Goal: Task Accomplishment & Management: Use online tool/utility

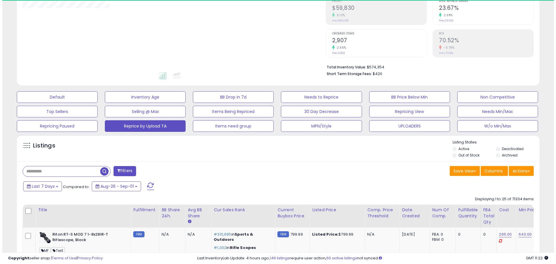
scroll to position [119, 303]
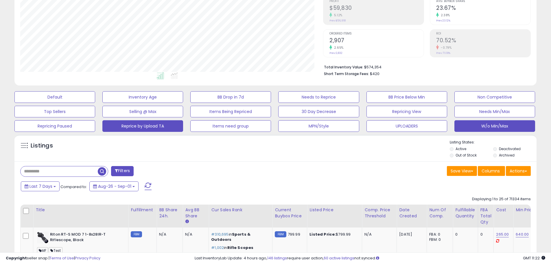
click at [485, 124] on button "W/o Min/Max" at bounding box center [495, 126] width 81 height 12
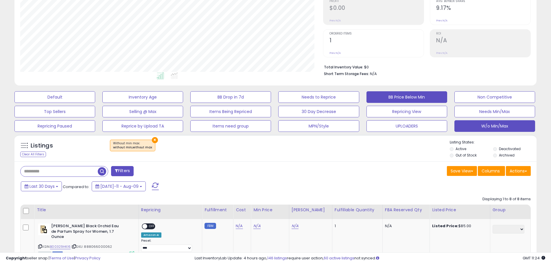
drag, startPoint x: 412, startPoint y: 183, endPoint x: 382, endPoint y: 101, distance: 87.9
click at [412, 183] on div "Last 30 Days Compared to: Jul-11 - Aug-09" at bounding box center [274, 186] width 519 height 13
click at [152, 185] on span at bounding box center [155, 186] width 7 height 8
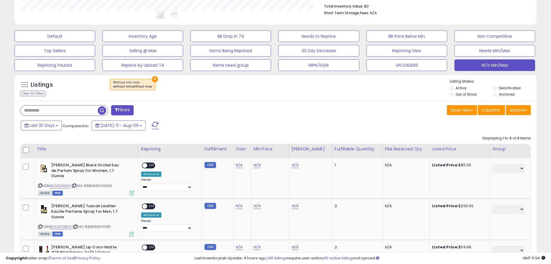
scroll to position [117, 0]
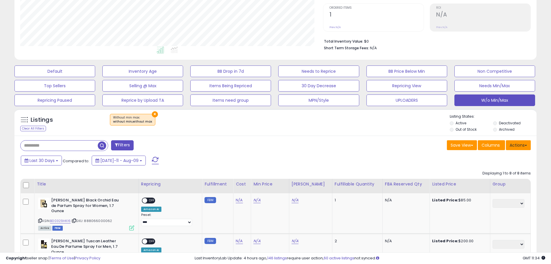
click at [525, 147] on button "Actions" at bounding box center [518, 145] width 25 height 10
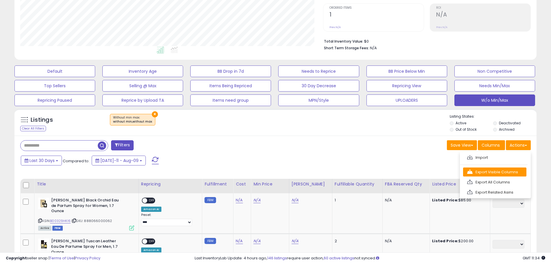
click at [516, 169] on link "Export Visible Columns" at bounding box center [494, 171] width 63 height 9
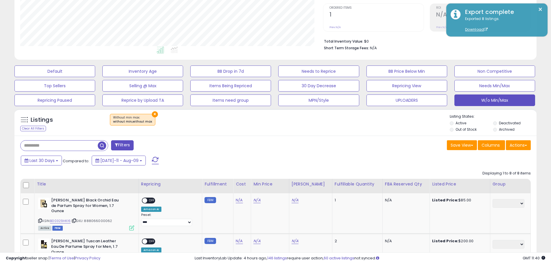
scroll to position [0, 0]
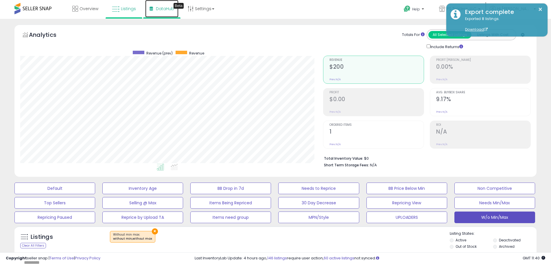
click at [165, 12] on link "DataHub Beta" at bounding box center [161, 8] width 33 height 17
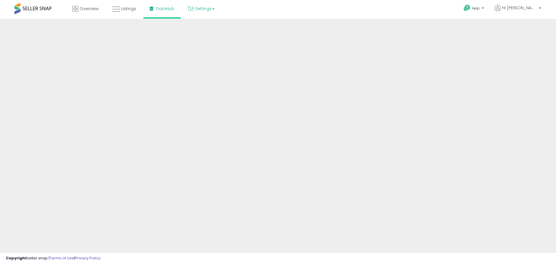
click at [205, 10] on link "Settings" at bounding box center [200, 8] width 35 height 17
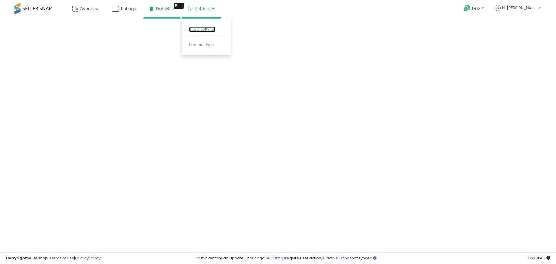
click at [204, 30] on link "Store settings" at bounding box center [202, 29] width 26 height 5
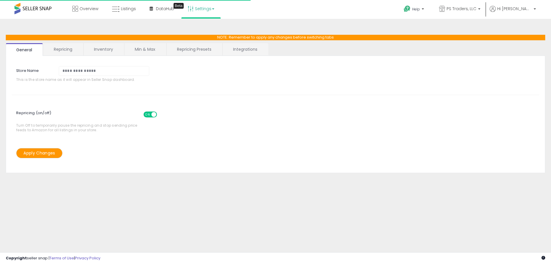
select select "*********"
select select "**********"
select select "******"
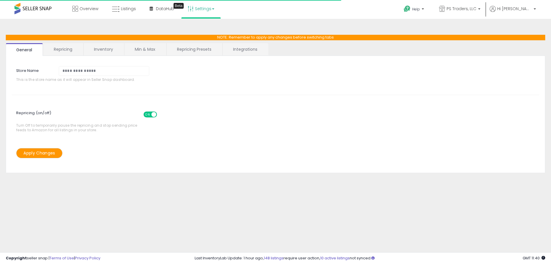
click at [178, 50] on link "Repricing Presets" at bounding box center [194, 49] width 55 height 12
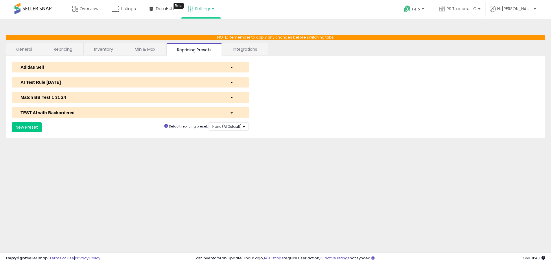
click at [100, 79] on div "AI Test Rule [DATE]" at bounding box center [120, 82] width 209 height 6
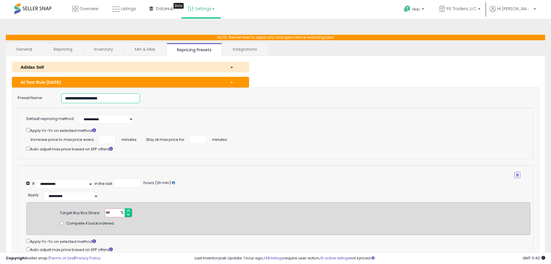
drag, startPoint x: 111, startPoint y: 98, endPoint x: 3, endPoint y: 103, distance: 107.2
click at [4, 103] on div "**********" at bounding box center [275, 192] width 545 height 334
click at [134, 9] on span "Listings" at bounding box center [128, 9] width 15 height 6
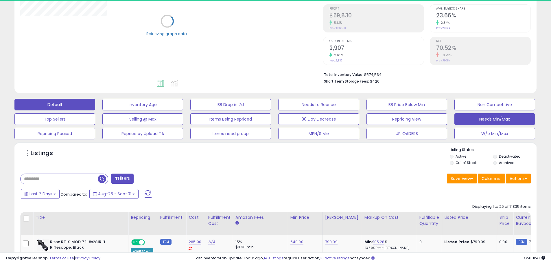
scroll to position [87, 0]
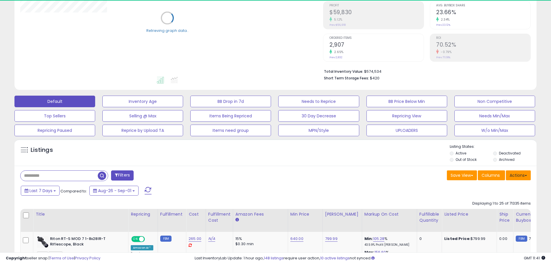
click at [520, 175] on button "Actions" at bounding box center [518, 175] width 25 height 10
click at [508, 196] on ul "Import Export Visible Columns Export All Columns Export Related Asins" at bounding box center [495, 204] width 71 height 47
click at [508, 190] on div "Last 7 Days Compared to: Aug-26 - Sep-01" at bounding box center [274, 191] width 519 height 13
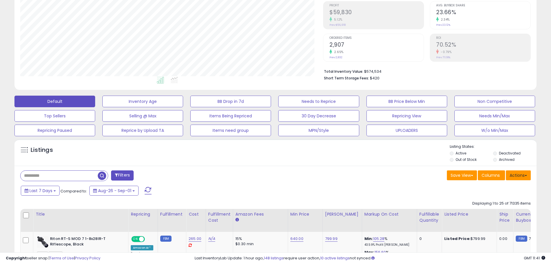
click at [518, 172] on button "Actions" at bounding box center [518, 175] width 25 height 10
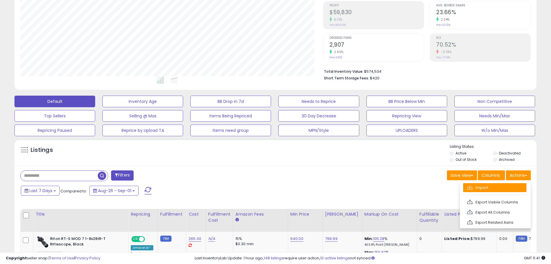
click at [513, 185] on link "Import" at bounding box center [494, 187] width 63 height 9
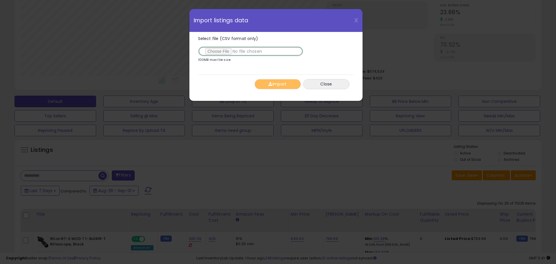
click at [219, 48] on input "Select file (CSV format only)" at bounding box center [250, 51] width 105 height 10
type input "**********"
click at [293, 84] on button "Import" at bounding box center [277, 84] width 46 height 10
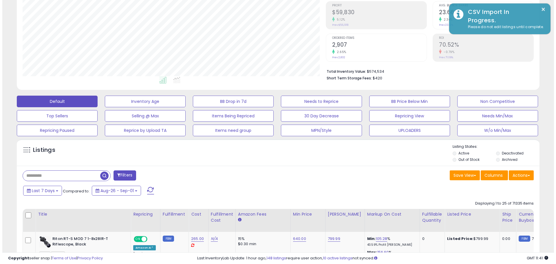
scroll to position [289206, 289022]
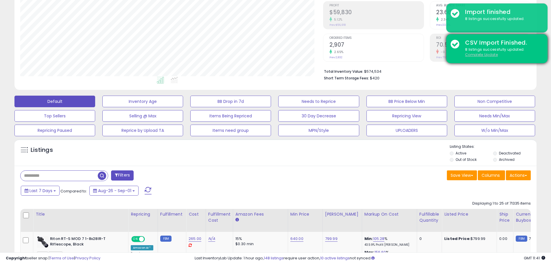
click at [474, 55] on u "Complete Update" at bounding box center [481, 54] width 33 height 5
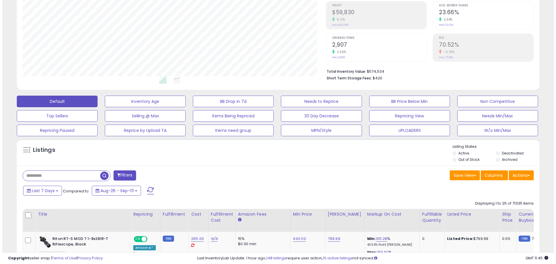
scroll to position [119, 303]
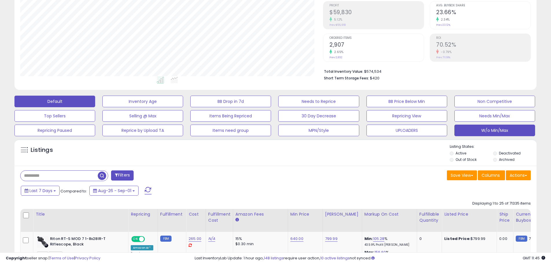
click at [494, 130] on button "W/o Min/Max" at bounding box center [495, 130] width 81 height 12
